Goal: Task Accomplishment & Management: Use online tool/utility

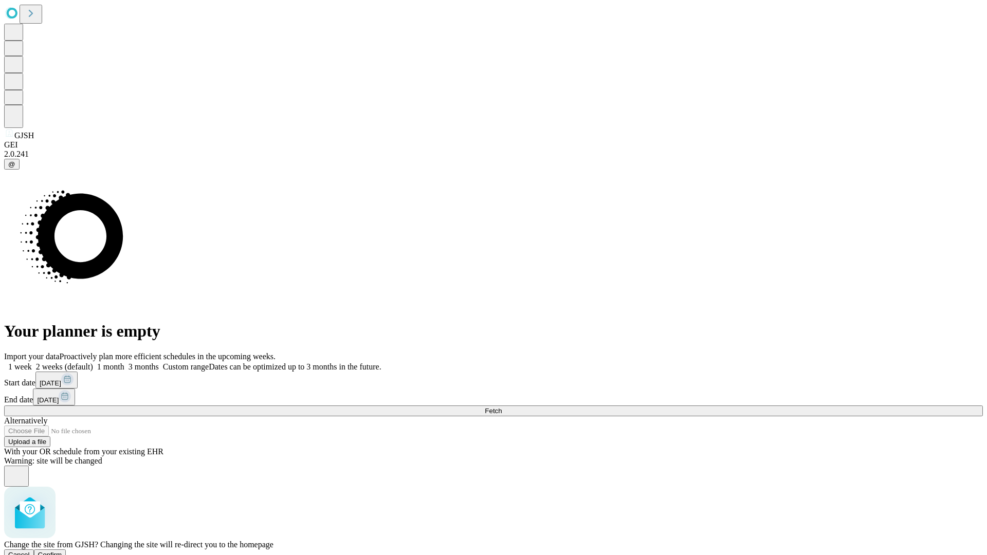
click at [62, 551] on span "Confirm" at bounding box center [50, 555] width 24 height 8
click at [32, 362] on label "1 week" at bounding box center [18, 366] width 28 height 9
click at [502, 407] on span "Fetch" at bounding box center [493, 411] width 17 height 8
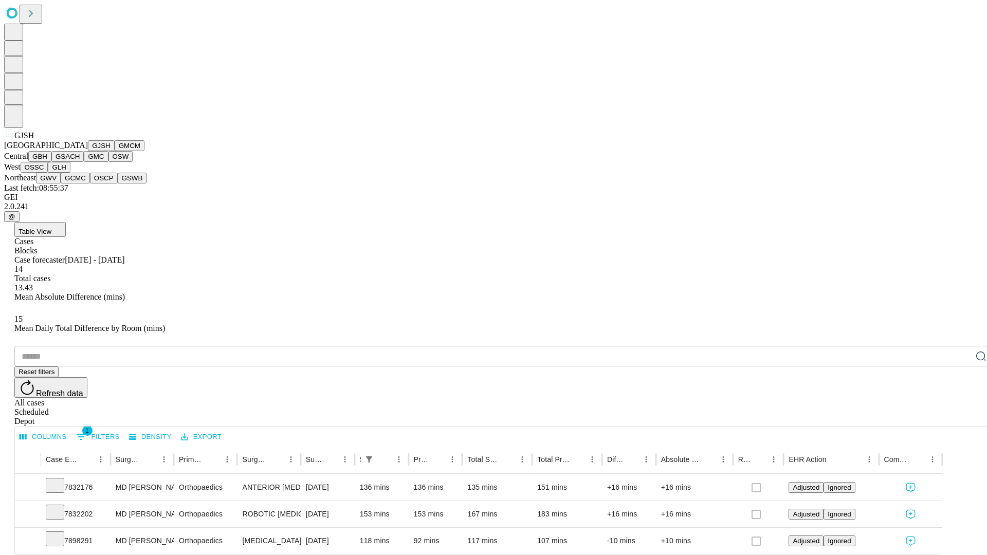
click at [115, 151] on button "GMCM" at bounding box center [130, 145] width 30 height 11
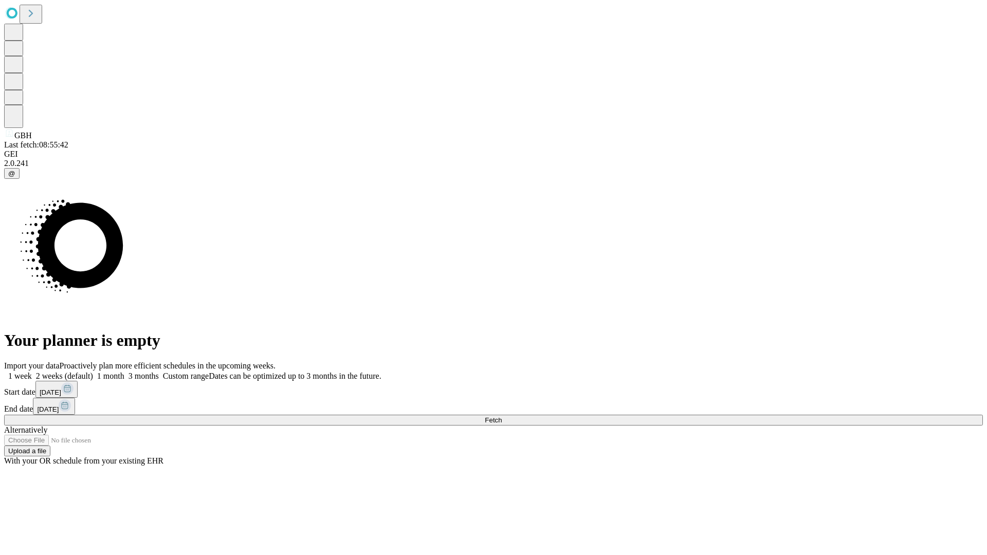
click at [32, 372] on label "1 week" at bounding box center [18, 376] width 28 height 9
click at [502, 416] on span "Fetch" at bounding box center [493, 420] width 17 height 8
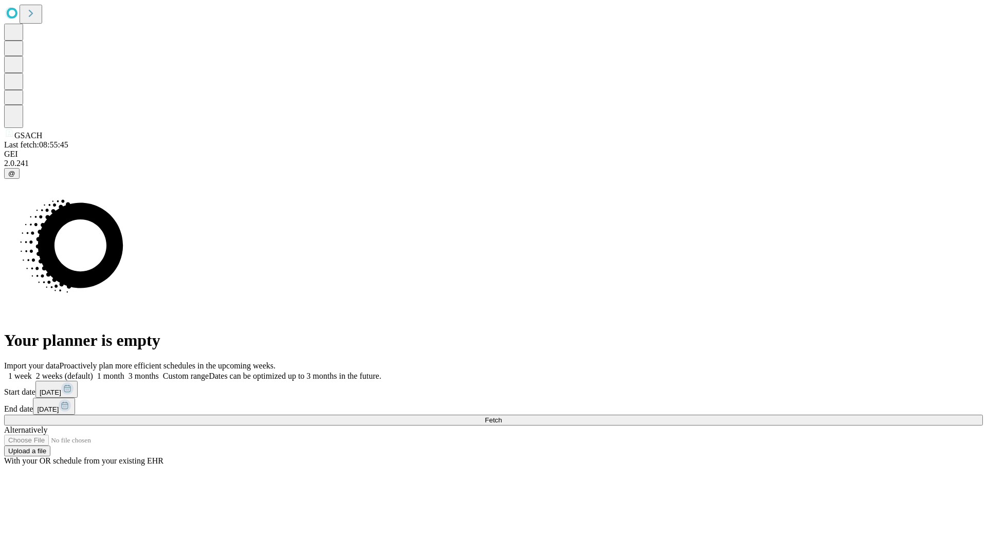
click at [32, 372] on label "1 week" at bounding box center [18, 376] width 28 height 9
click at [502, 416] on span "Fetch" at bounding box center [493, 420] width 17 height 8
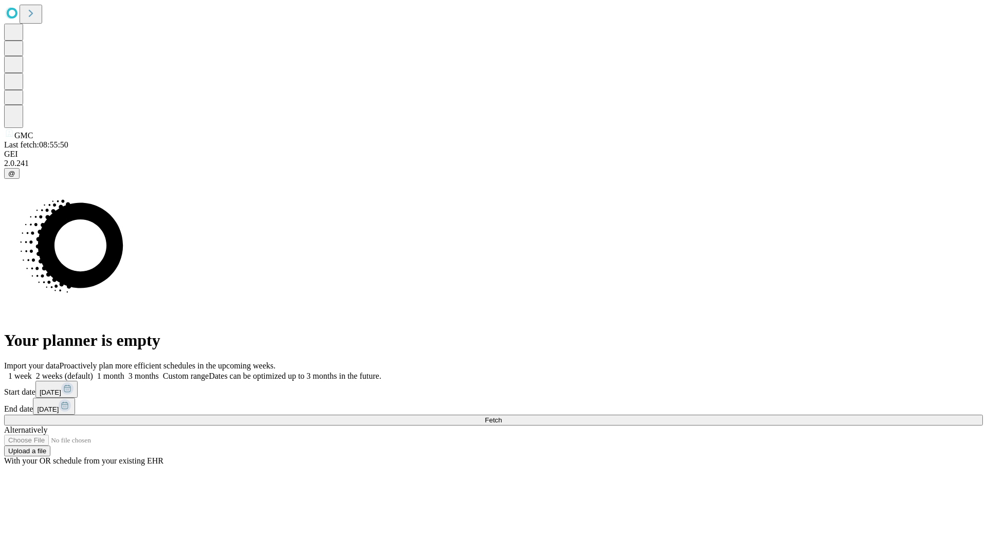
click at [502, 416] on span "Fetch" at bounding box center [493, 420] width 17 height 8
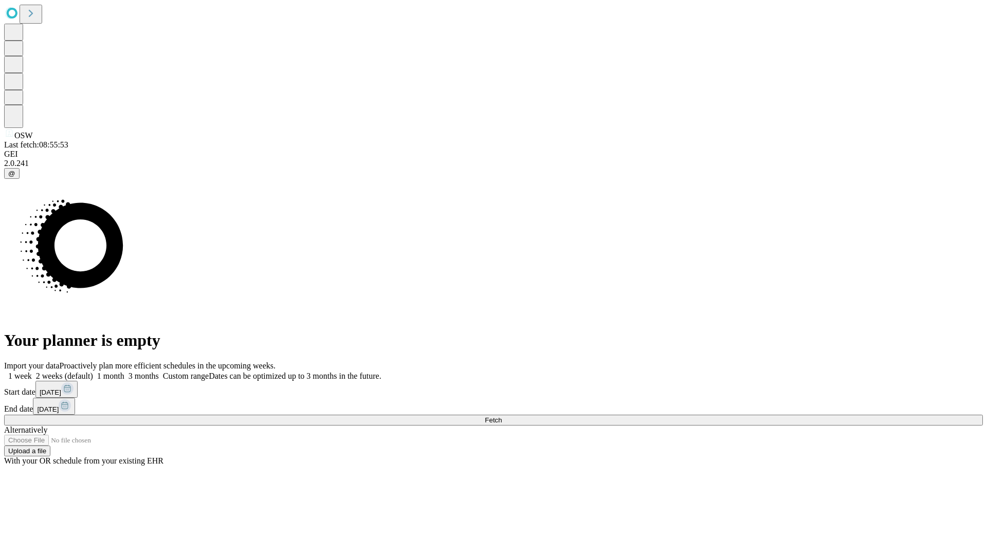
click at [32, 372] on label "1 week" at bounding box center [18, 376] width 28 height 9
click at [502, 416] on span "Fetch" at bounding box center [493, 420] width 17 height 8
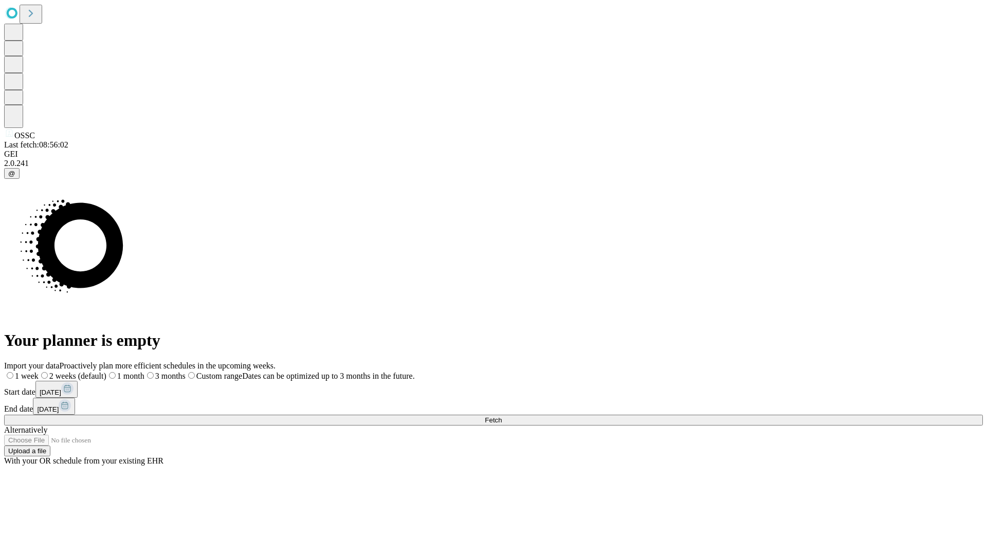
click at [502, 416] on span "Fetch" at bounding box center [493, 420] width 17 height 8
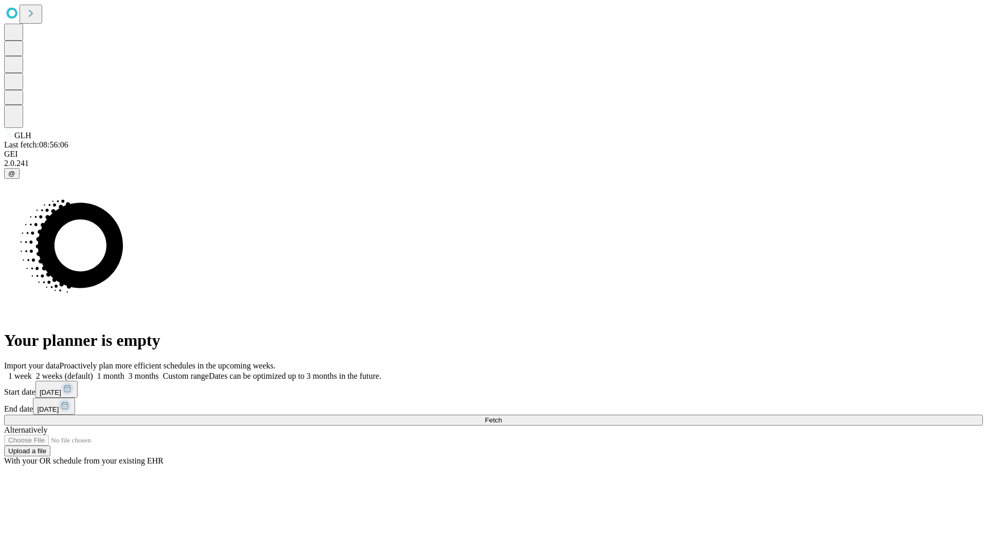
click at [32, 372] on label "1 week" at bounding box center [18, 376] width 28 height 9
click at [502, 416] on span "Fetch" at bounding box center [493, 420] width 17 height 8
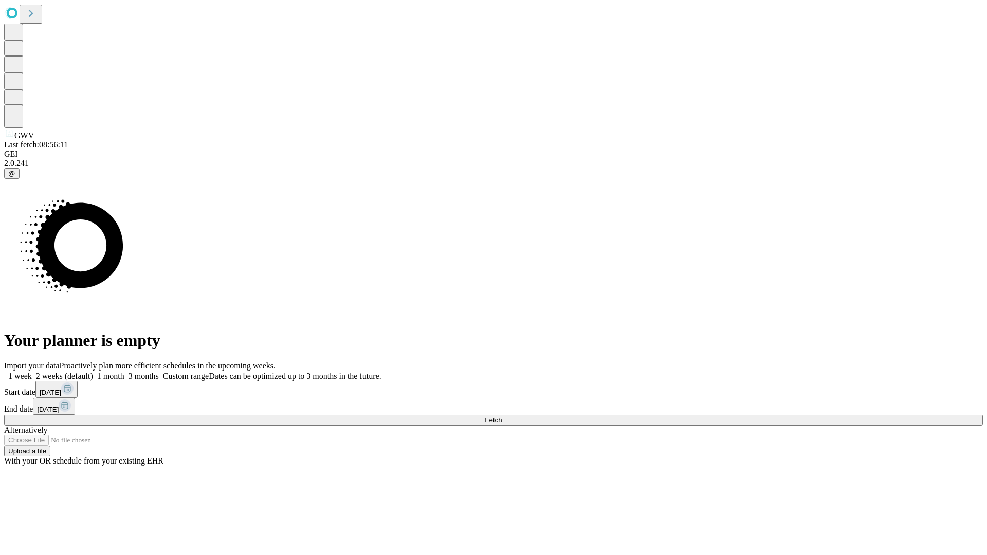
click at [502, 416] on span "Fetch" at bounding box center [493, 420] width 17 height 8
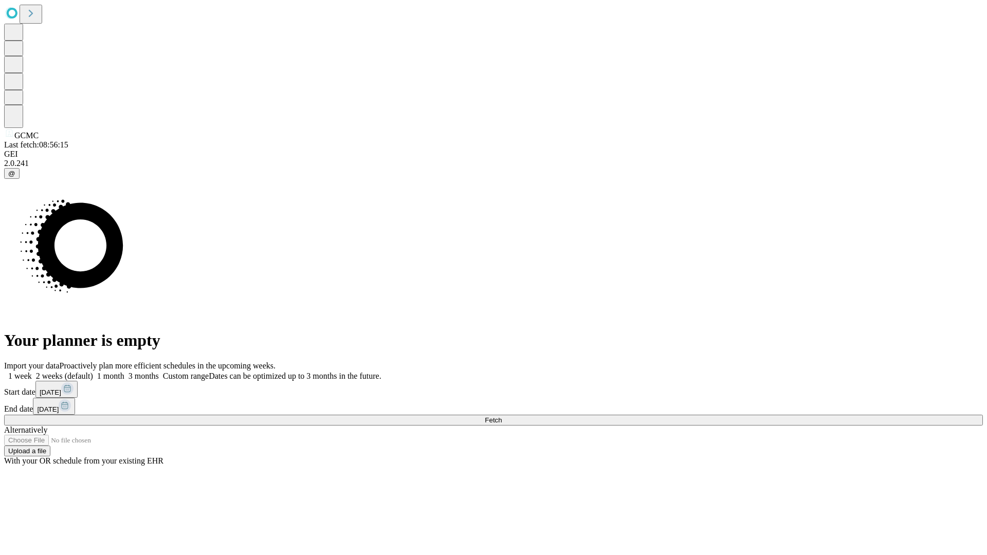
click at [502, 416] on span "Fetch" at bounding box center [493, 420] width 17 height 8
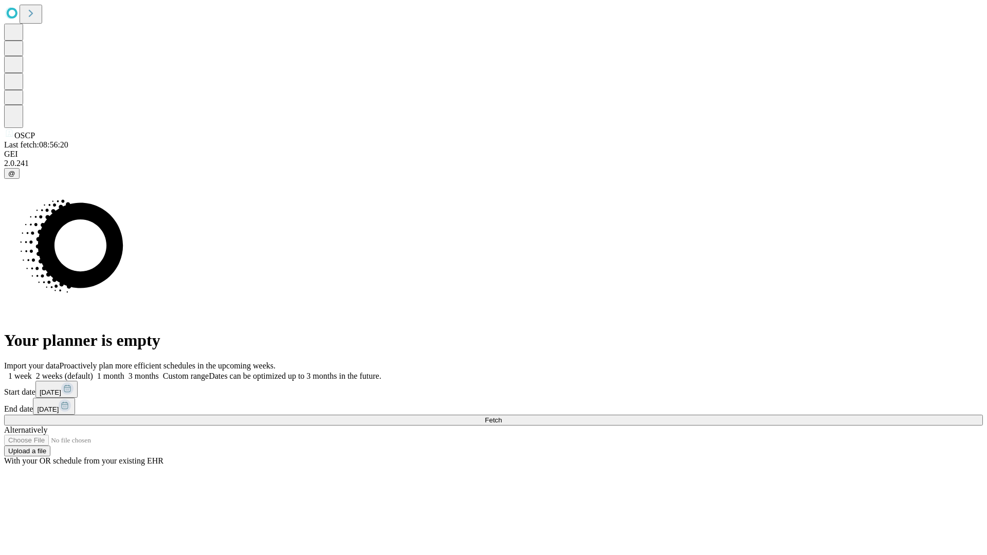
click at [502, 416] on span "Fetch" at bounding box center [493, 420] width 17 height 8
